Goal: Navigation & Orientation: Find specific page/section

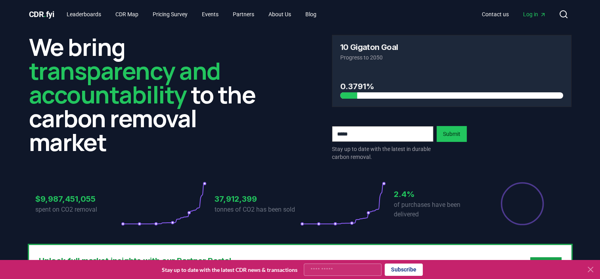
click at [50, 16] on span "CDR . fyi" at bounding box center [41, 15] width 25 height 10
click at [84, 13] on link "Leaderboards" at bounding box center [83, 14] width 47 height 14
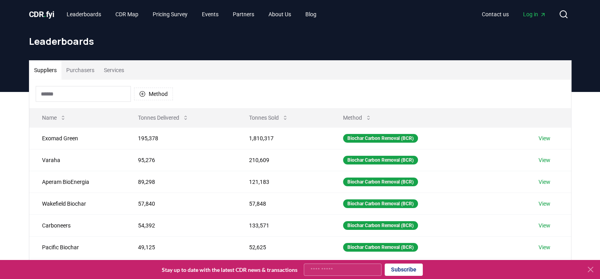
click at [38, 13] on span "CDR . fyi" at bounding box center [41, 15] width 25 height 10
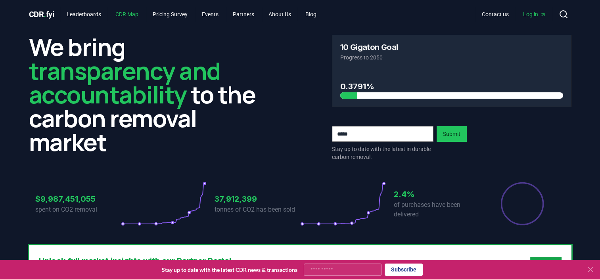
click at [128, 15] on link "CDR Map" at bounding box center [127, 14] width 36 height 14
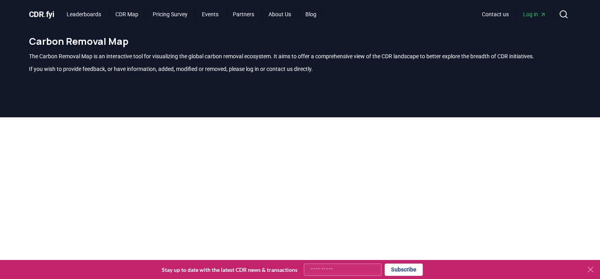
click at [590, 268] on icon at bounding box center [591, 270] width 10 height 10
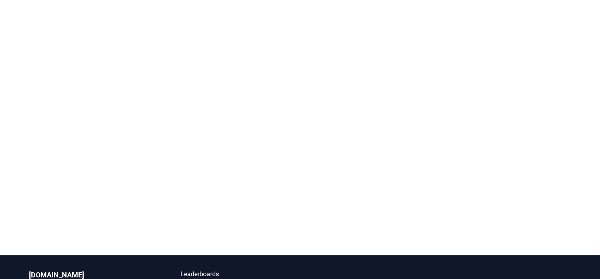
scroll to position [154, 0]
